Goal: Check status: Check status

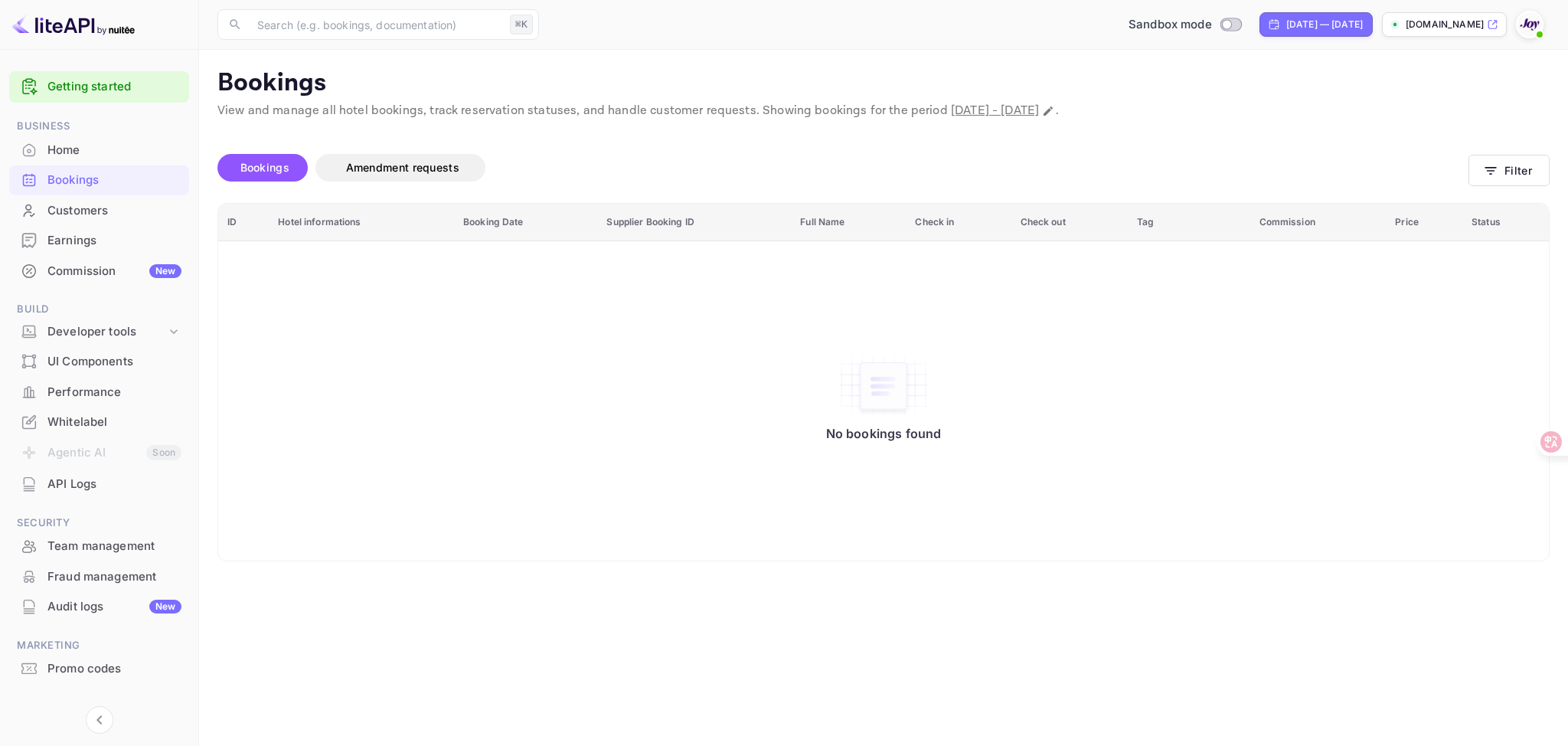
click at [1063, 406] on div "No bookings found" at bounding box center [883, 401] width 1300 height 299
